Goal: Book appointment/travel/reservation

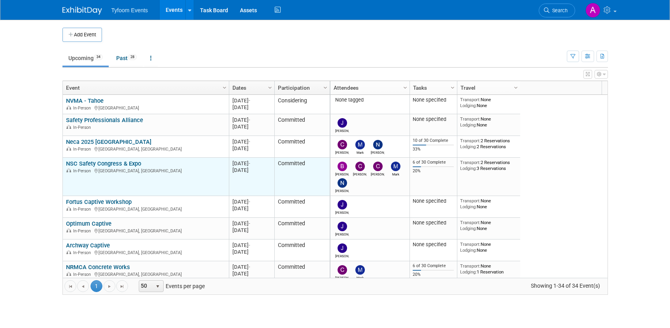
click at [109, 162] on link "NSC Safety Congress & Expo" at bounding box center [103, 163] width 75 height 7
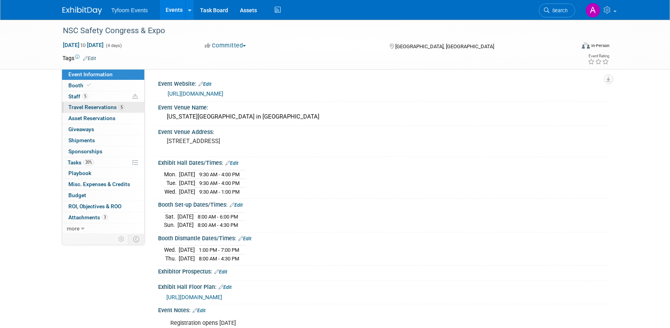
click at [88, 107] on span "Travel Reservations 5" at bounding box center [96, 107] width 56 height 6
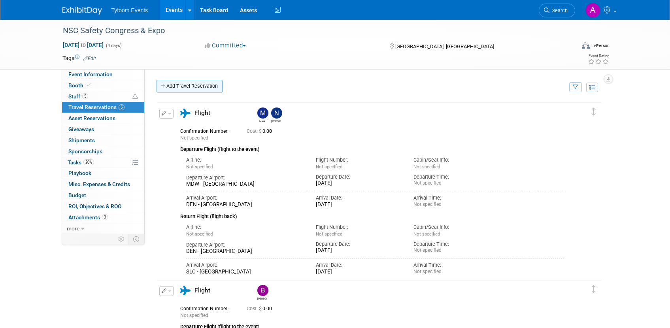
click at [174, 87] on link "Add Travel Reservation" at bounding box center [190, 86] width 66 height 13
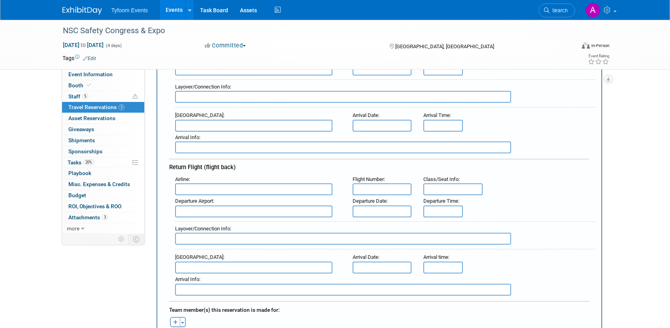
scroll to position [298, 0]
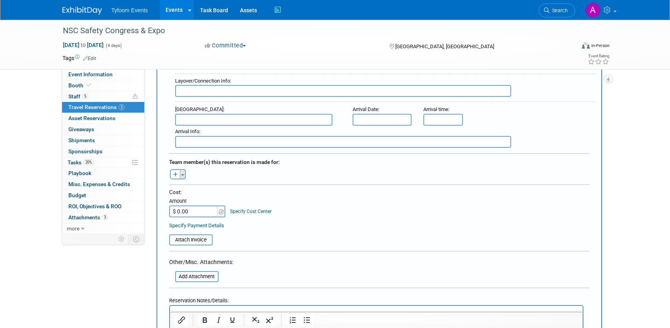
click at [185, 173] on button "Toggle Dropdown" at bounding box center [183, 174] width 6 height 10
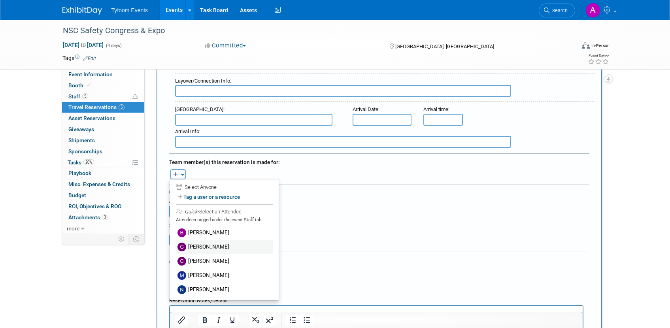
click at [184, 245] on img at bounding box center [181, 247] width 9 height 9
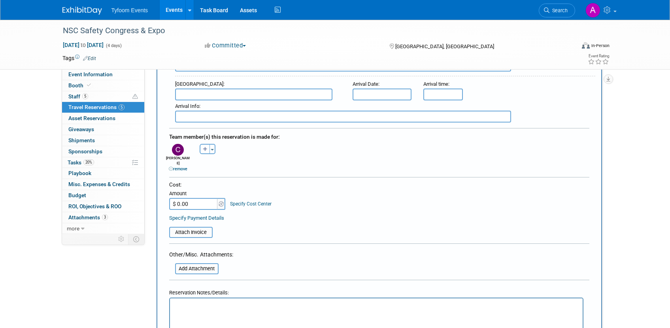
scroll to position [446, 0]
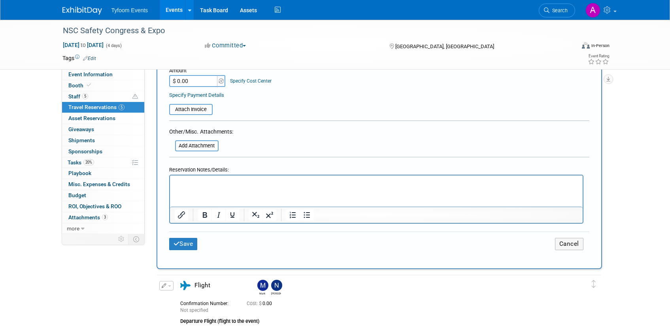
click at [186, 245] on div "Save Cancel" at bounding box center [379, 244] width 420 height 25
click at [185, 240] on button "Save" at bounding box center [183, 244] width 28 height 12
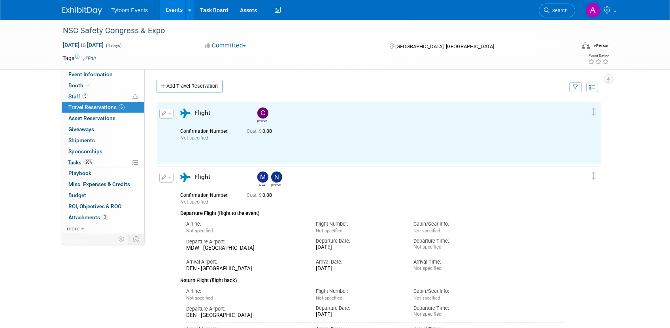
scroll to position [0, 0]
